Goal: Information Seeking & Learning: Find specific page/section

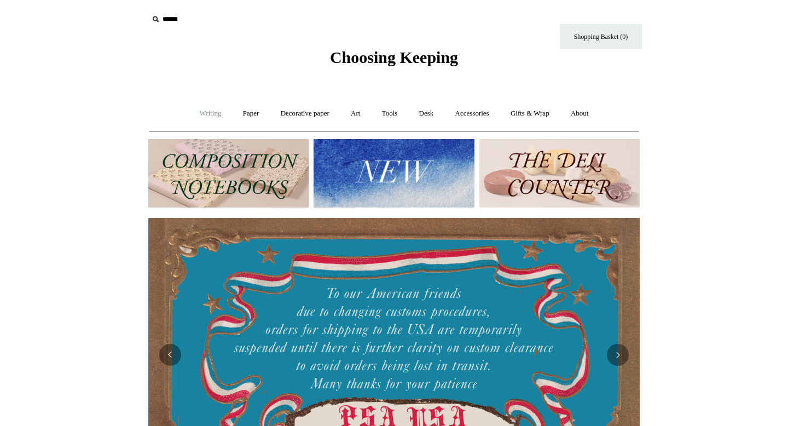
click at [205, 110] on link "Writing +" at bounding box center [211, 113] width 42 height 29
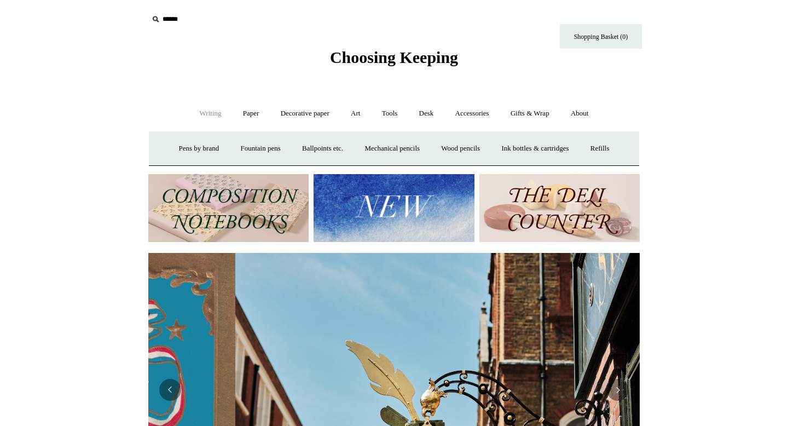
scroll to position [0, 492]
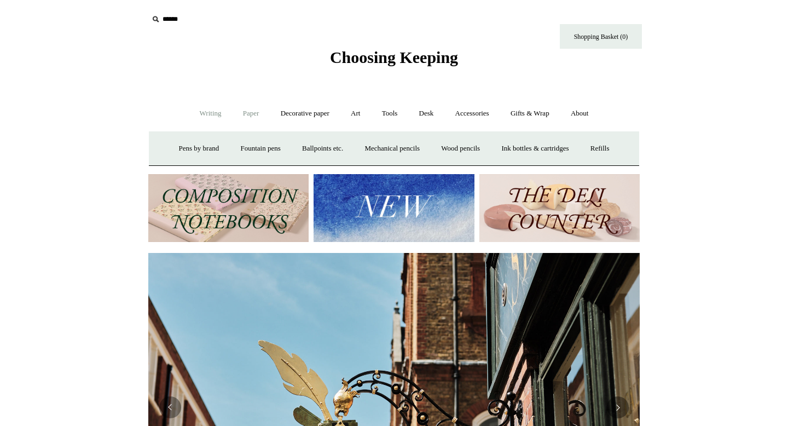
click at [248, 112] on link "Paper +" at bounding box center [251, 113] width 36 height 29
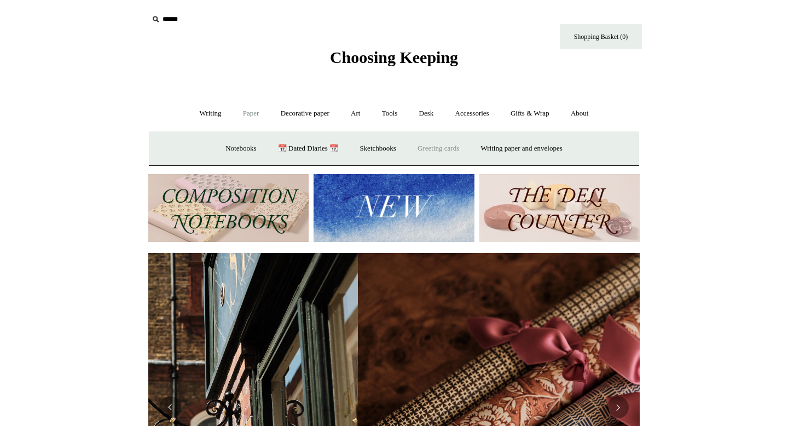
scroll to position [0, 983]
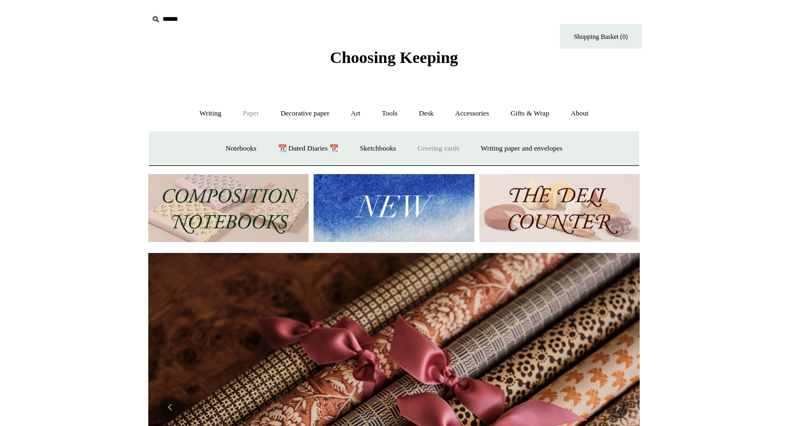
click at [434, 148] on link "Greeting cards +" at bounding box center [438, 148] width 61 height 29
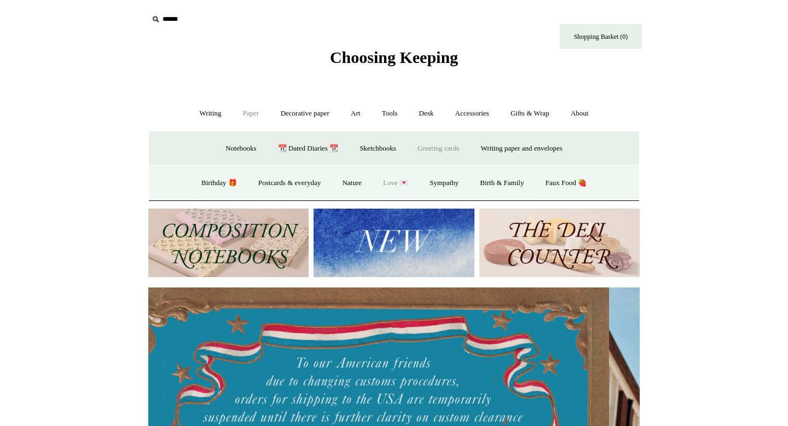
scroll to position [0, 0]
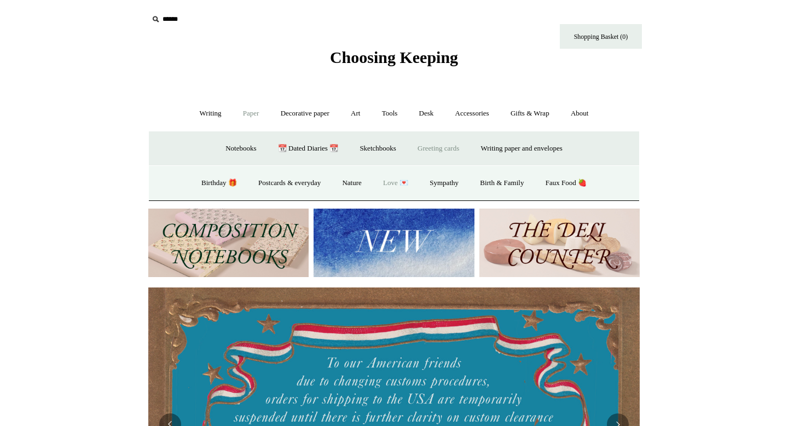
click at [391, 184] on link "Love 💌" at bounding box center [395, 183] width 45 height 29
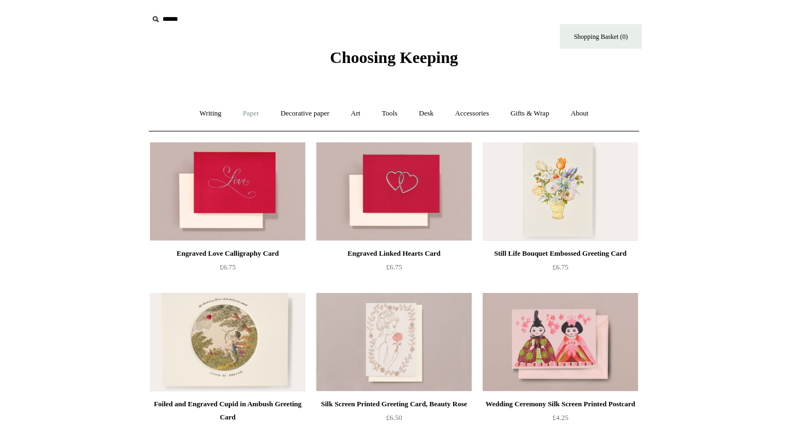
click at [249, 114] on link "Paper +" at bounding box center [251, 113] width 36 height 29
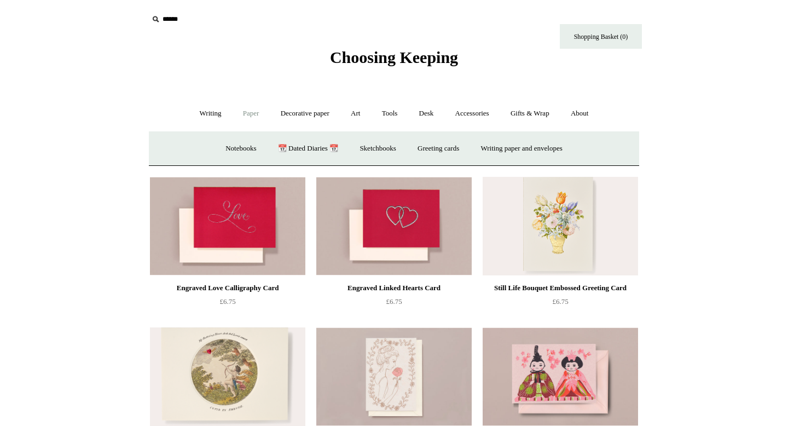
click at [249, 114] on link "Paper -" at bounding box center [251, 113] width 36 height 29
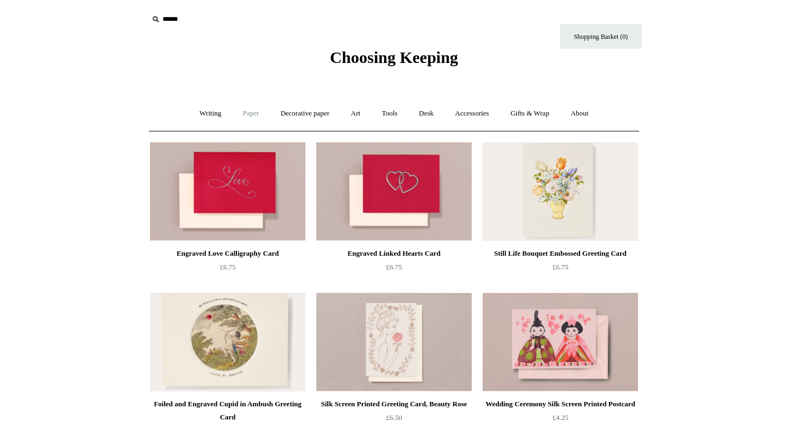
click at [249, 114] on link "Paper +" at bounding box center [251, 113] width 36 height 29
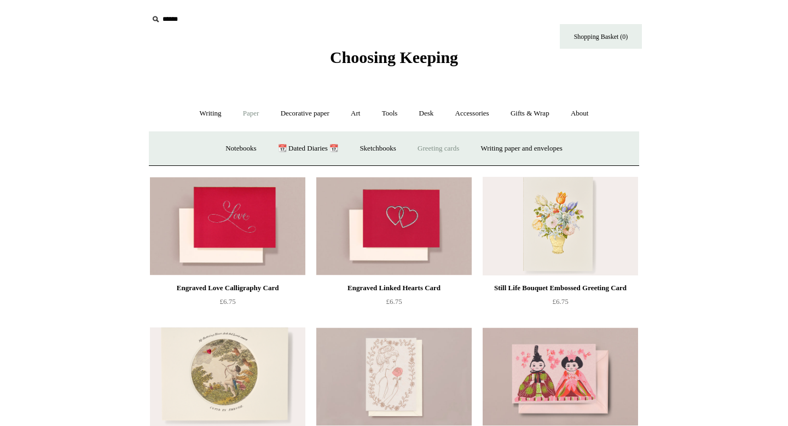
click at [438, 150] on link "Greeting cards +" at bounding box center [438, 148] width 61 height 29
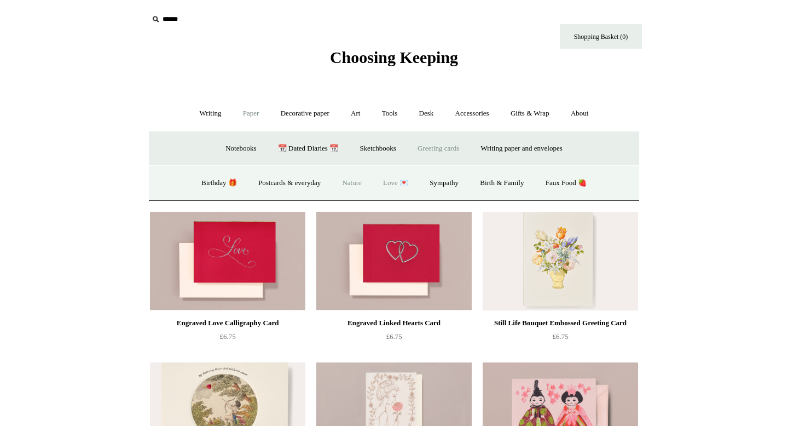
click at [348, 184] on link "Nature" at bounding box center [351, 183] width 39 height 29
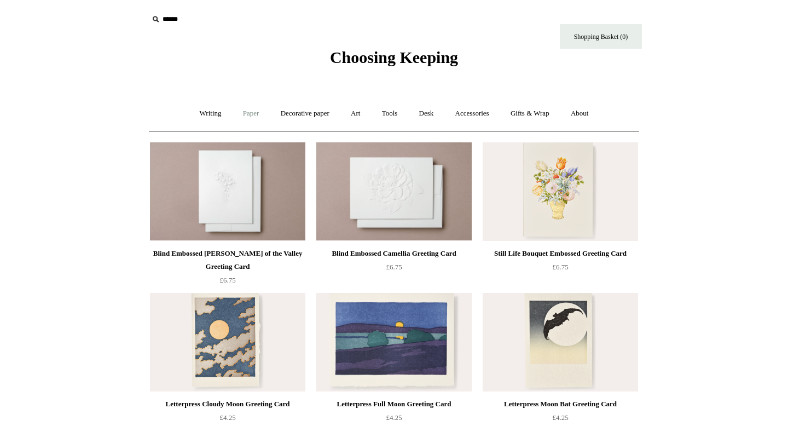
click at [248, 116] on link "Paper +" at bounding box center [251, 113] width 36 height 29
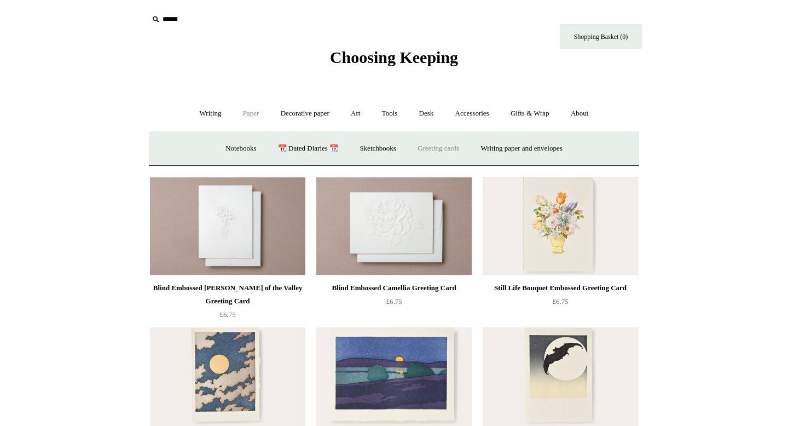
click at [435, 142] on link "Greeting cards +" at bounding box center [438, 148] width 61 height 29
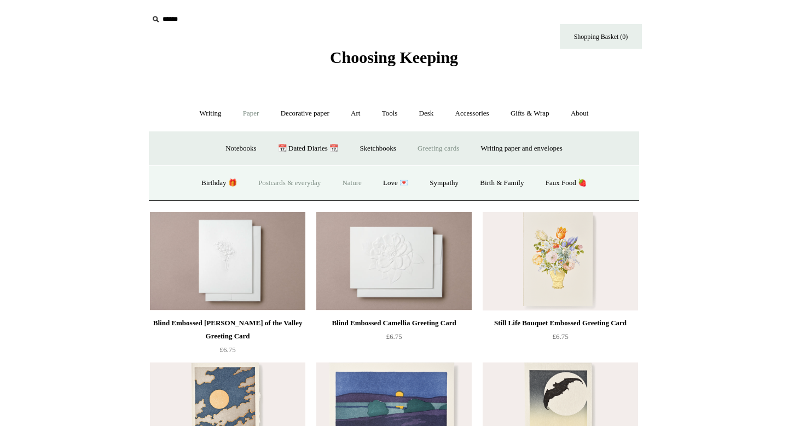
click at [263, 184] on link "Postcards & everyday" at bounding box center [290, 183] width 82 height 29
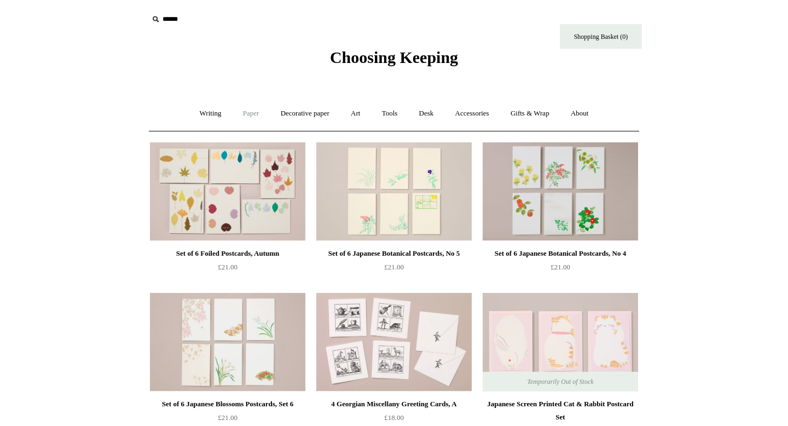
click at [250, 112] on link "Paper +" at bounding box center [251, 113] width 36 height 29
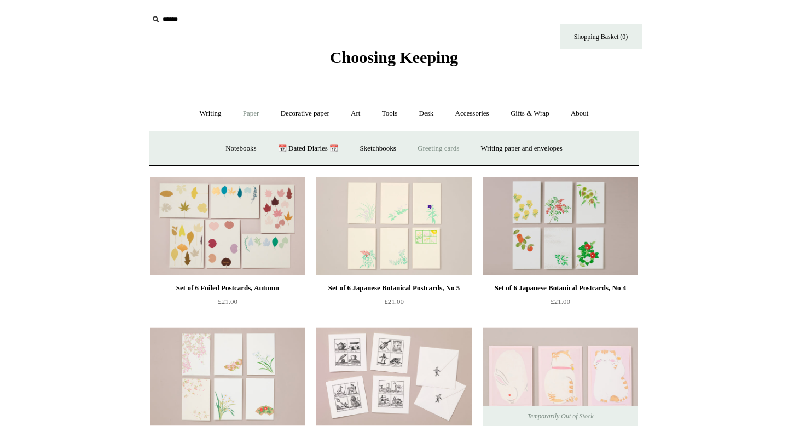
click at [457, 151] on link "Greeting cards +" at bounding box center [438, 148] width 61 height 29
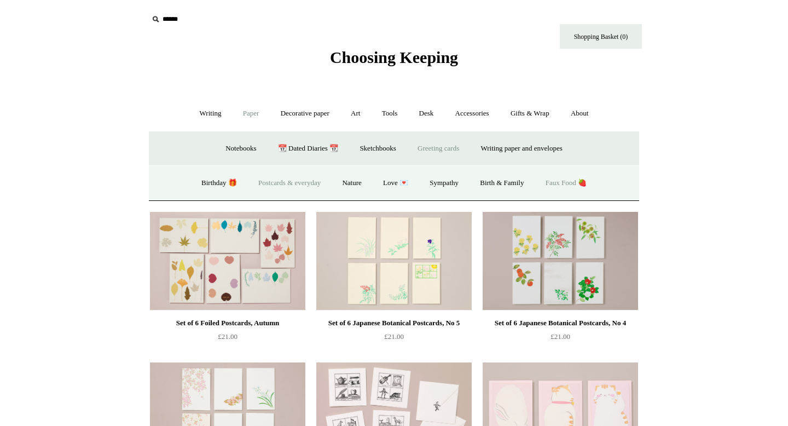
click at [553, 179] on link "Faux Food 🍓" at bounding box center [566, 183] width 61 height 29
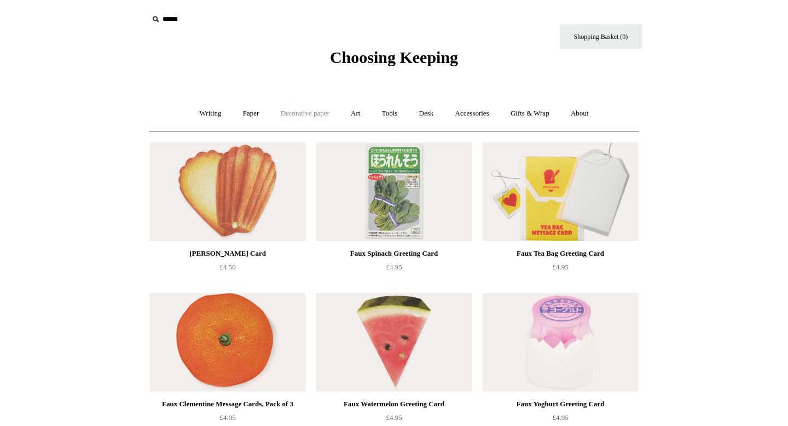
click at [302, 118] on link "Decorative paper +" at bounding box center [305, 113] width 68 height 29
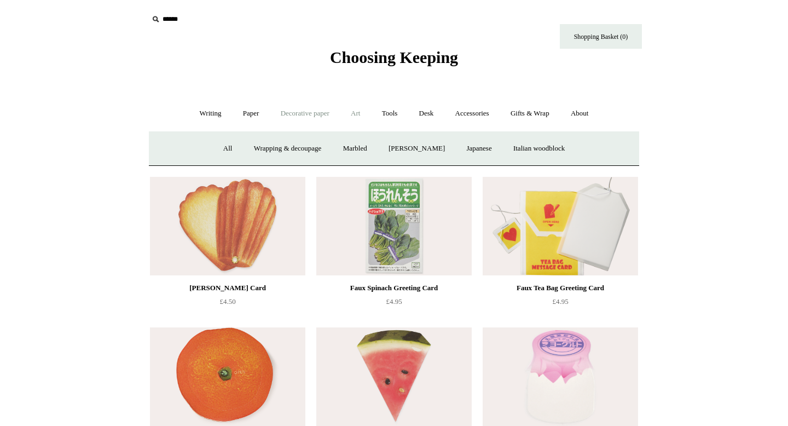
click at [356, 112] on link "Art +" at bounding box center [355, 113] width 29 height 29
click at [392, 112] on link "Tools +" at bounding box center [390, 113] width 36 height 29
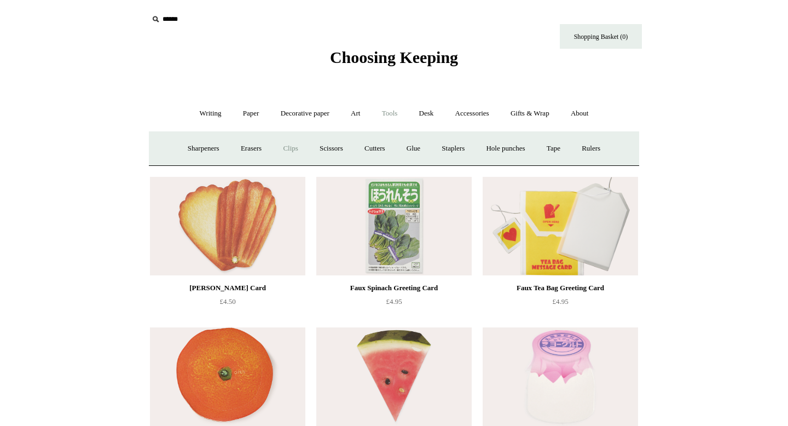
click at [292, 148] on link "Clips +" at bounding box center [290, 148] width 34 height 29
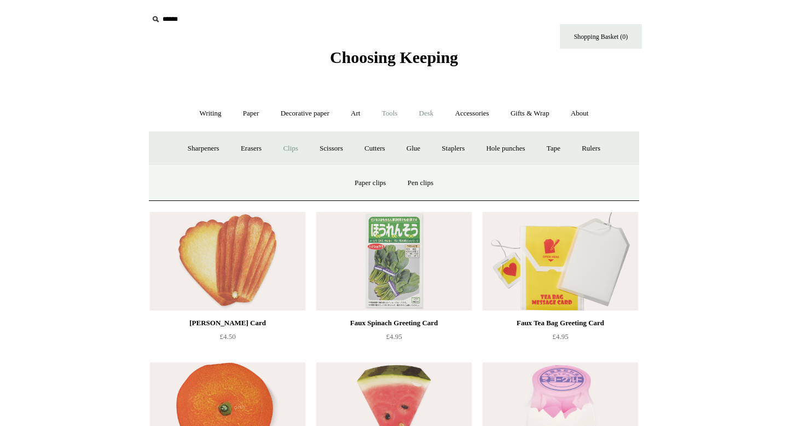
click at [427, 113] on link "Desk +" at bounding box center [427, 113] width 34 height 29
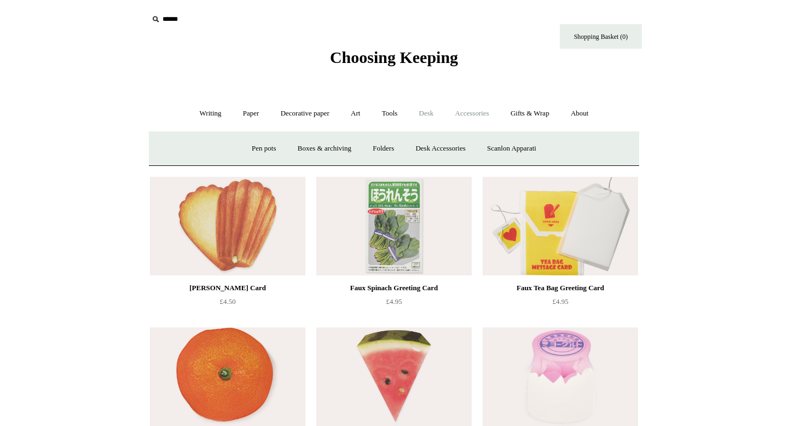
click at [461, 111] on link "Accessories +" at bounding box center [473, 113] width 54 height 29
click at [517, 114] on link "Gifts & Wrap +" at bounding box center [530, 113] width 59 height 29
click at [211, 146] on link "Greeting cards +" at bounding box center [201, 148] width 61 height 29
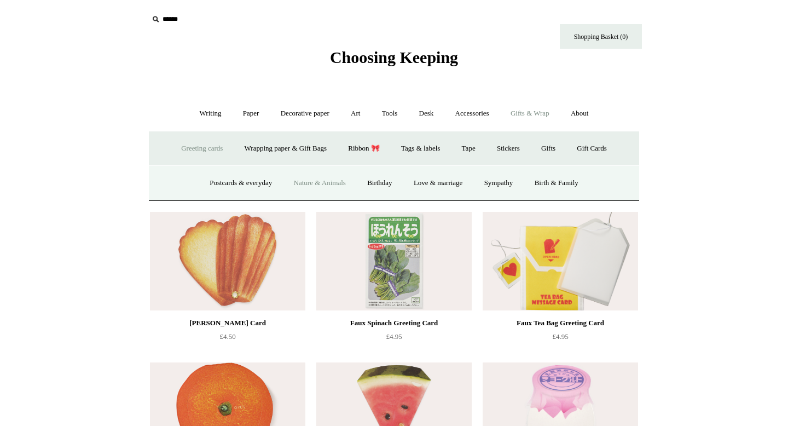
click at [310, 182] on link "Nature & Animals" at bounding box center [320, 183] width 72 height 29
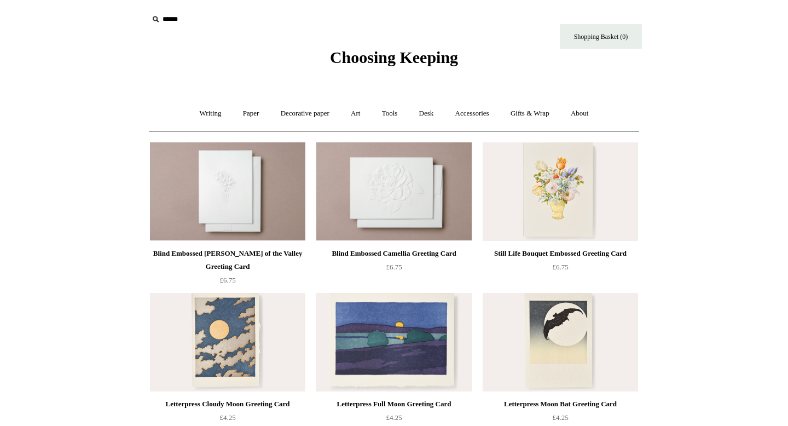
click at [170, 18] on input "text" at bounding box center [215, 19] width 135 height 20
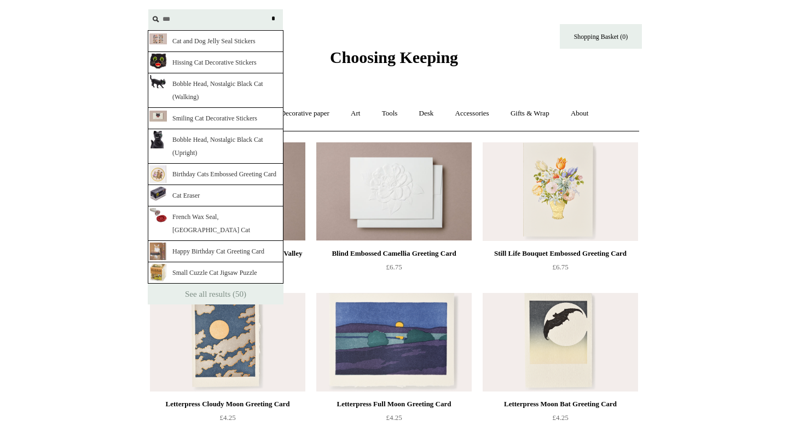
type input "***"
click at [268, 9] on input "*" at bounding box center [273, 18] width 11 height 19
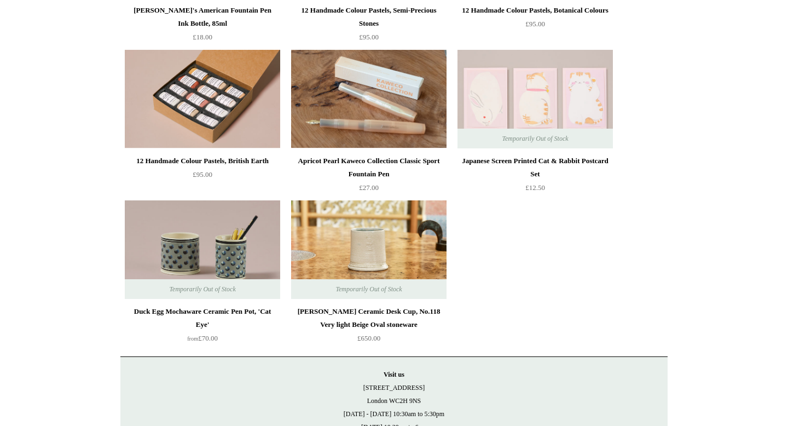
scroll to position [2541, 0]
